Goal: Task Accomplishment & Management: Manage account settings

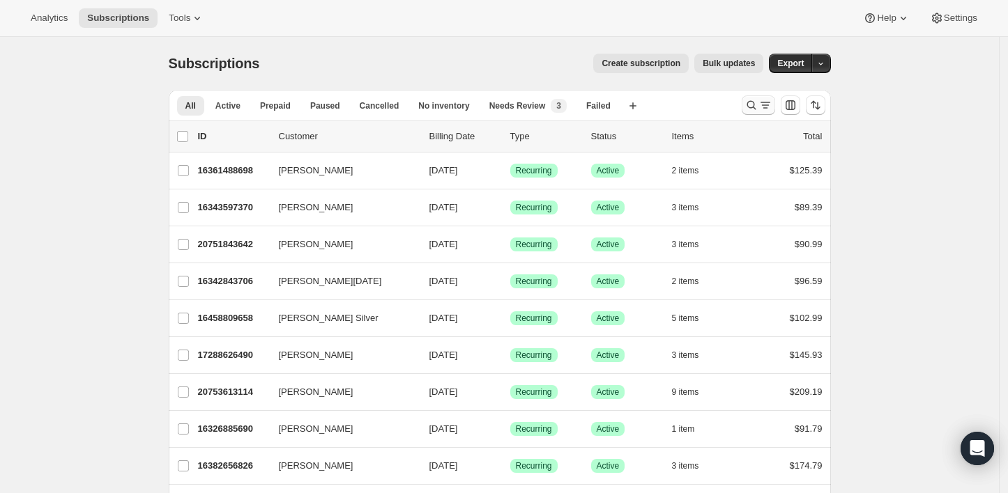
click at [765, 103] on icon "Search and filter results" at bounding box center [765, 105] width 14 height 14
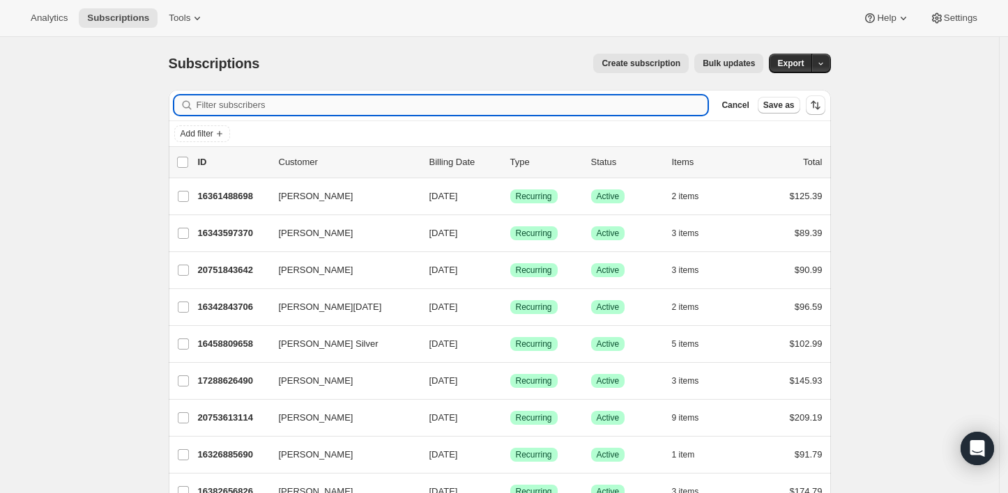
click at [562, 107] on input "Filter subscribers" at bounding box center [452, 105] width 511 height 20
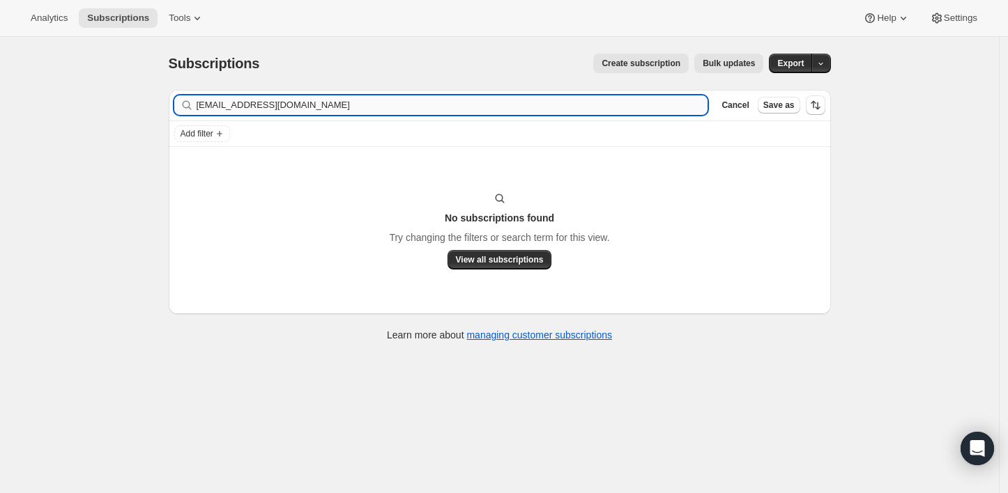
click at [557, 112] on input "[EMAIL_ADDRESS][DOMAIN_NAME]" at bounding box center [452, 105] width 511 height 20
click at [385, 111] on input "[EMAIL_ADDRESS][DOMAIN_NAME]" at bounding box center [440, 105] width 486 height 20
paste input "[EMAIL_ADDRESS]"
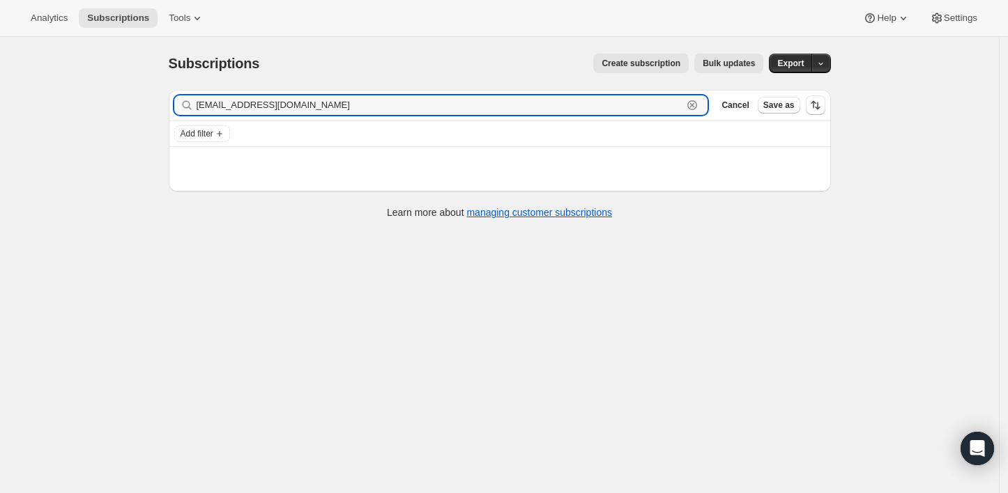
type input "[EMAIL_ADDRESS][DOMAIN_NAME]"
click at [423, 105] on input "[EMAIL_ADDRESS][DOMAIN_NAME]" at bounding box center [440, 105] width 486 height 20
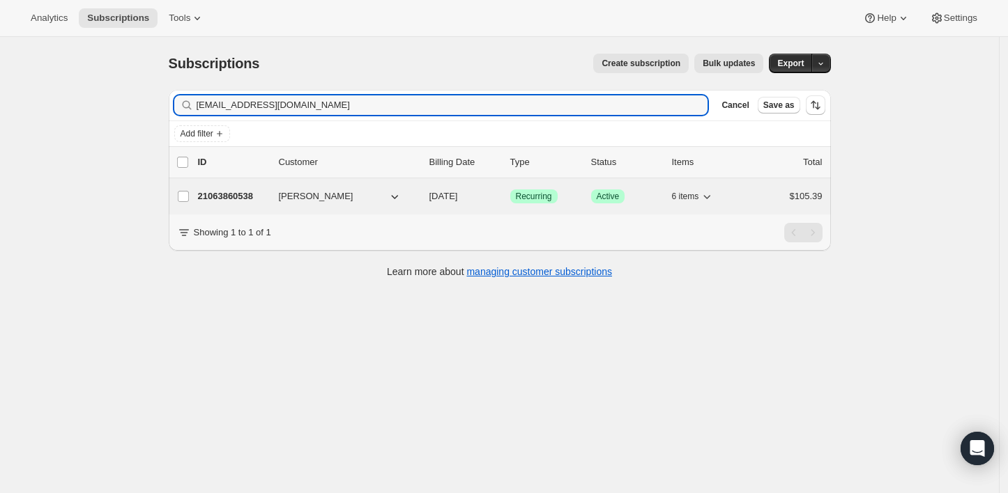
click at [256, 194] on p "21063860538" at bounding box center [233, 197] width 70 height 14
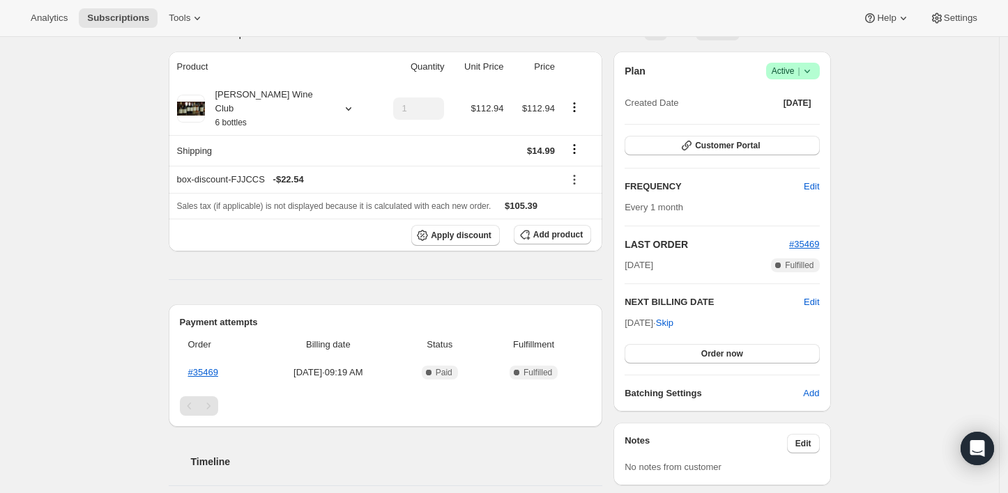
scroll to position [77, 0]
